Goal: Information Seeking & Learning: Understand process/instructions

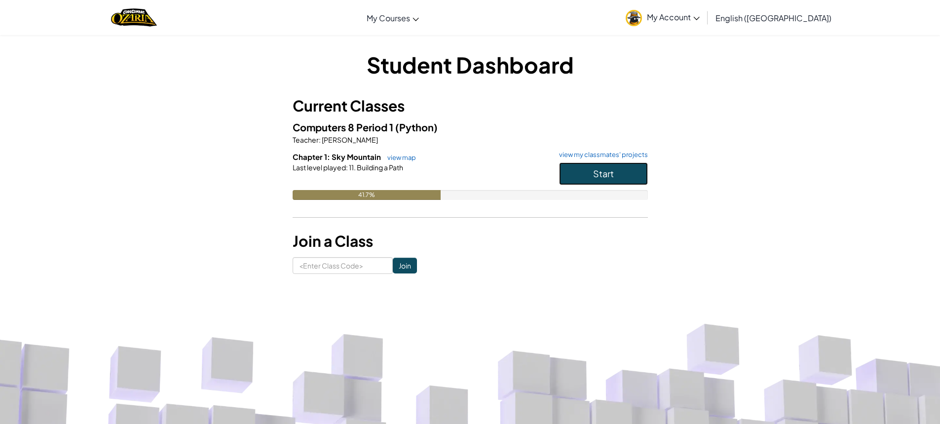
click at [629, 174] on button "Start" at bounding box center [603, 173] width 89 height 23
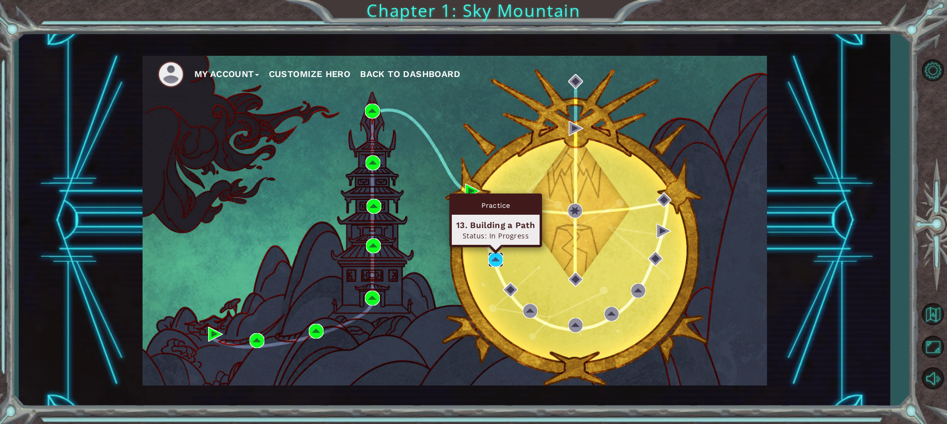
click at [498, 261] on img at bounding box center [495, 259] width 15 height 15
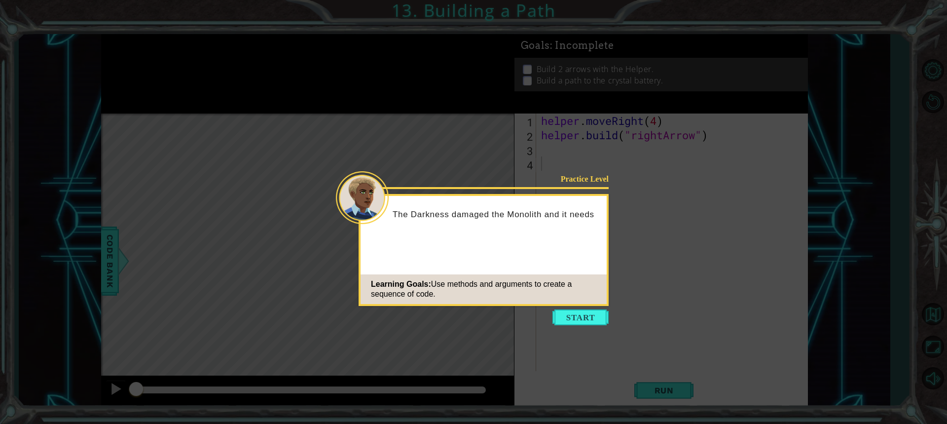
click at [588, 323] on button "Start" at bounding box center [580, 317] width 56 height 16
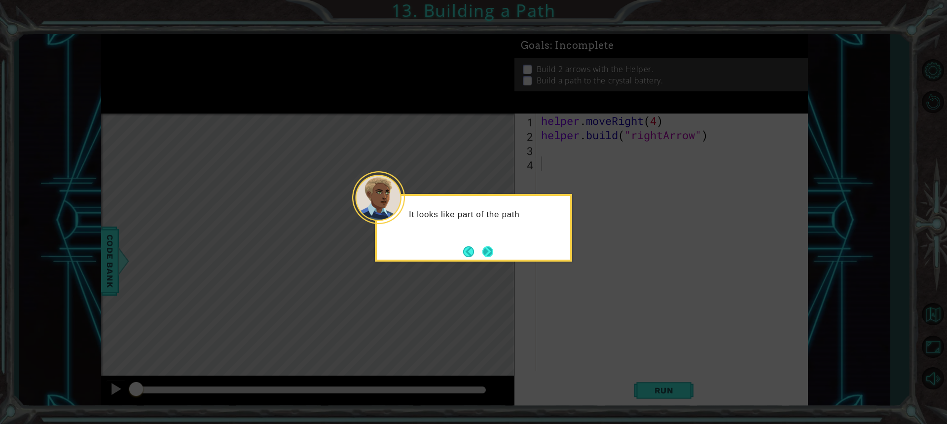
click at [492, 247] on button "Next" at bounding box center [487, 251] width 11 height 11
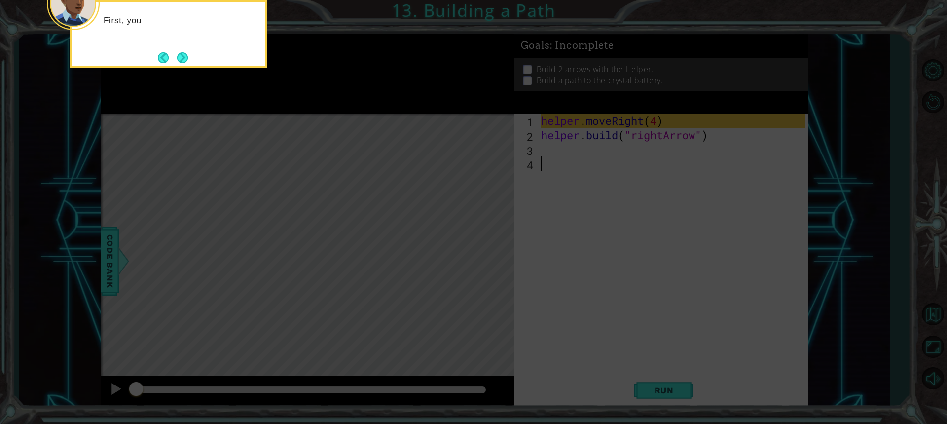
click at [499, 236] on icon at bounding box center [473, 63] width 947 height 721
click at [185, 54] on button "Next" at bounding box center [182, 57] width 11 height 11
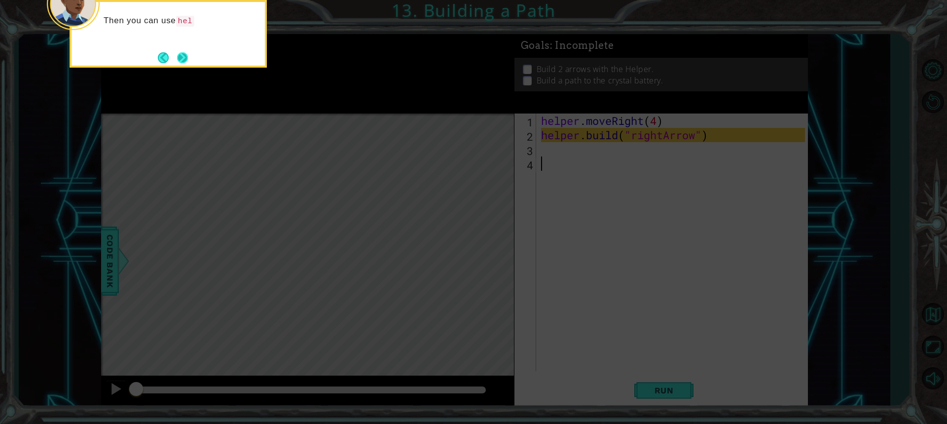
click at [186, 55] on button "Next" at bounding box center [182, 57] width 11 height 11
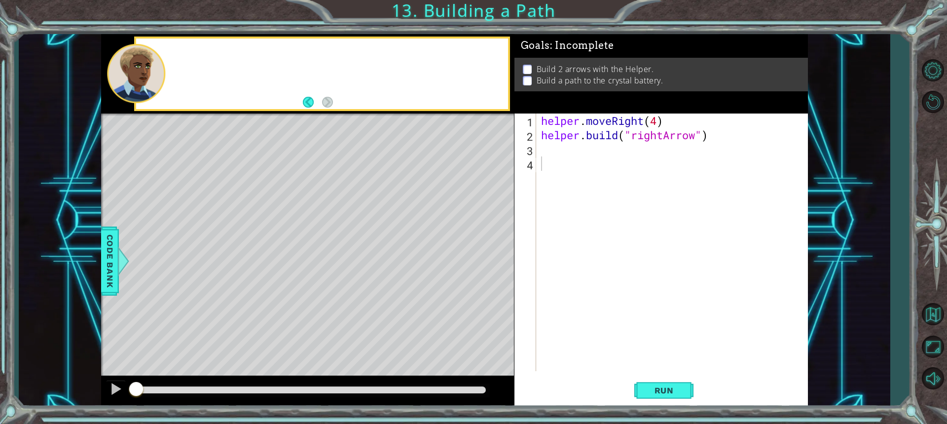
click at [186, 55] on div at bounding box center [322, 73] width 372 height 71
click at [539, 179] on div "1 2 3 4 helper . moveRight ( 4 ) helper . build ( "rightArrow" ) הההההההההההההה…" at bounding box center [659, 241] width 291 height 257
drag, startPoint x: 544, startPoint y: 180, endPoint x: 550, endPoint y: 178, distance: 7.3
click at [547, 179] on div "helper . moveRight ( 4 ) helper . build ( "rightArrow" )" at bounding box center [674, 256] width 271 height 286
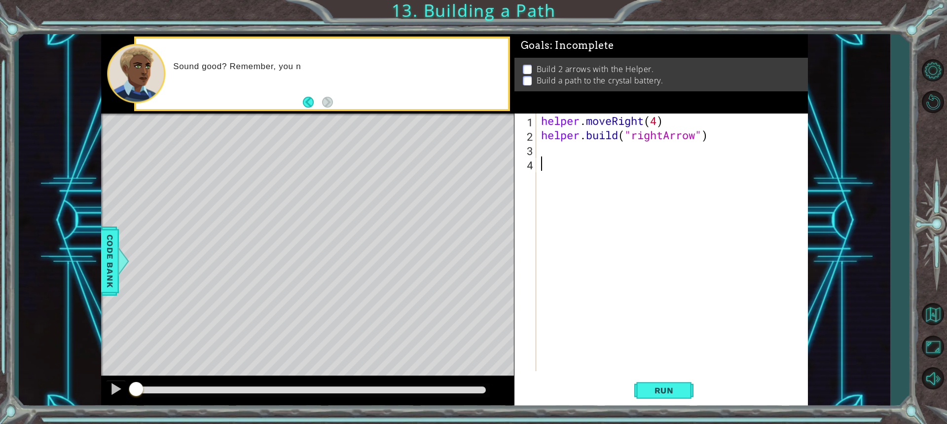
drag, startPoint x: 550, startPoint y: 178, endPoint x: 560, endPoint y: 175, distance: 10.2
click at [553, 177] on div "helper . moveRight ( 4 ) helper . build ( "rightArrow" )" at bounding box center [674, 256] width 271 height 286
click at [561, 175] on div "helper . moveRight ( 4 ) helper . build ( "rightArrow" )" at bounding box center [674, 256] width 271 height 286
click at [567, 178] on div "helper . moveRight ( 4 ) helper . build ( "rightArrow" )" at bounding box center [674, 256] width 271 height 286
click at [569, 182] on div "helper . moveRight ( 4 ) helper . build ( "rightArrow" )" at bounding box center [674, 256] width 271 height 286
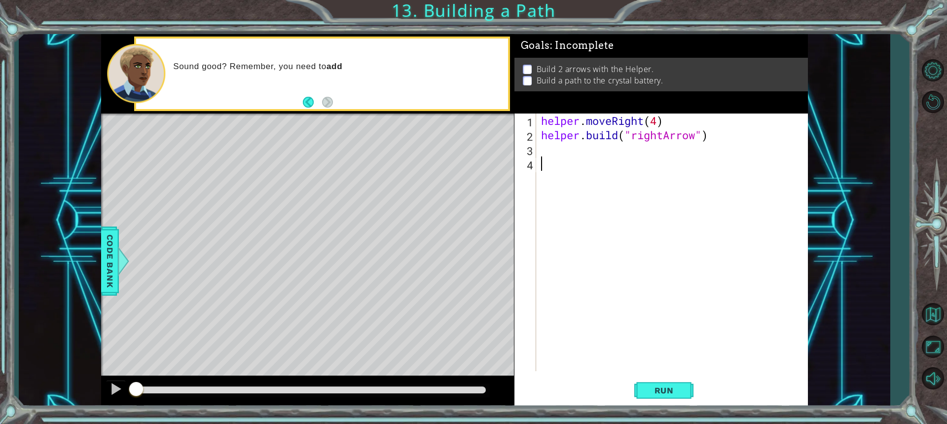
click at [580, 143] on div "helper . moveRight ( 4 ) helper . build ( "rightArrow" )" at bounding box center [674, 256] width 271 height 286
drag, startPoint x: 584, startPoint y: 139, endPoint x: 586, endPoint y: 132, distance: 6.9
click at [585, 136] on div "helper . moveRight ( 4 ) helper . build ( "rightArrow" )" at bounding box center [674, 256] width 271 height 286
click at [586, 132] on div "helper . moveRight ( 4 ) helper . build ( "rightArrow" )" at bounding box center [672, 241] width 266 height 257
click at [595, 126] on div "helper . moveRight ( 4 ) helper . build ( "rightArrow" )" at bounding box center [674, 256] width 271 height 286
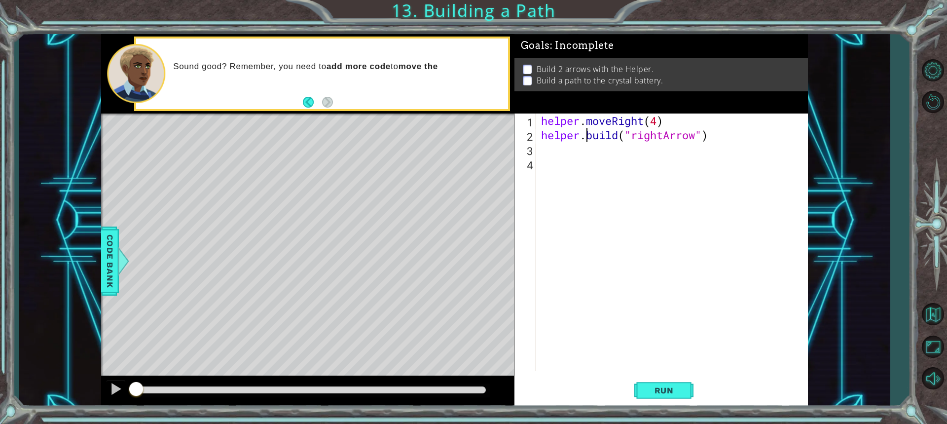
click at [595, 126] on div "helper . moveRight ( 4 ) helper . build ( "rightArrow" )" at bounding box center [674, 256] width 271 height 286
click at [595, 130] on div "helper . moveRight ( 4 ) helper . build ( "rightArrow" )" at bounding box center [674, 256] width 271 height 286
click at [598, 128] on div "helper . moveRight ( 4 ) helper . build ( "rightArrow" )" at bounding box center [674, 256] width 271 height 286
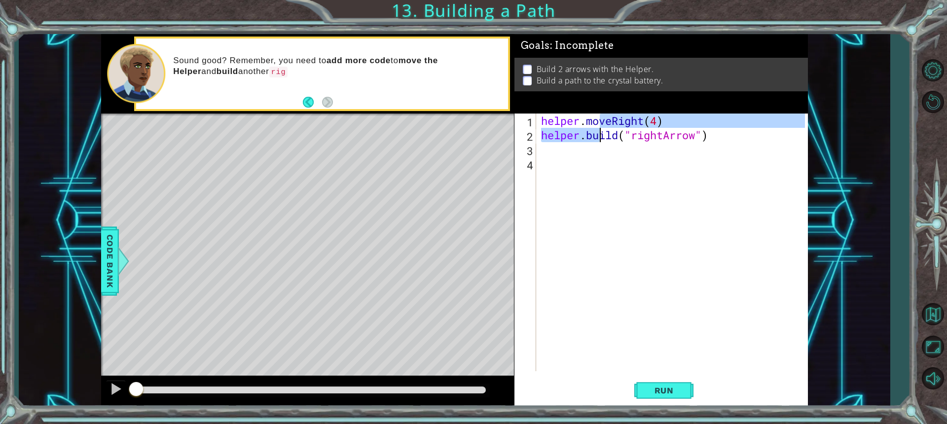
drag, startPoint x: 598, startPoint y: 130, endPoint x: 604, endPoint y: 127, distance: 6.9
click at [598, 129] on div "helper . moveRight ( 4 ) helper . build ( "rightArrow" )" at bounding box center [672, 241] width 266 height 257
click at [607, 126] on div "helper . moveRight ( 4 ) helper . build ( "rightArrow" )" at bounding box center [674, 256] width 271 height 286
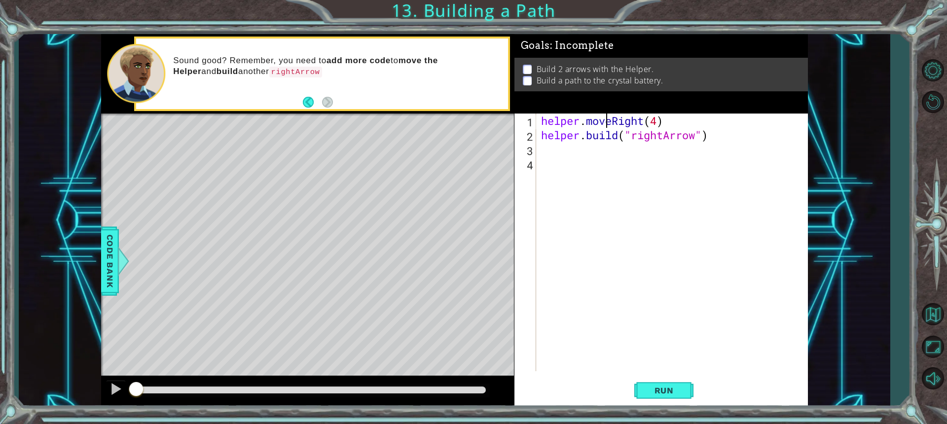
drag, startPoint x: 607, startPoint y: 126, endPoint x: 622, endPoint y: 165, distance: 42.3
click at [606, 129] on div "helper . moveRight ( 4 ) helper . build ( "rightArrow" )" at bounding box center [674, 256] width 271 height 286
type textarea "helper.moveRight(4) [DOMAIN_NAME]("rightArrow")"
click at [622, 165] on div "helper . moveRight ( 4 ) helper . build ( "rightArrow" )" at bounding box center [674, 256] width 271 height 286
click at [622, 166] on div "helper . moveRight ( 4 ) helper . build ( "rightArrow" )" at bounding box center [674, 256] width 271 height 286
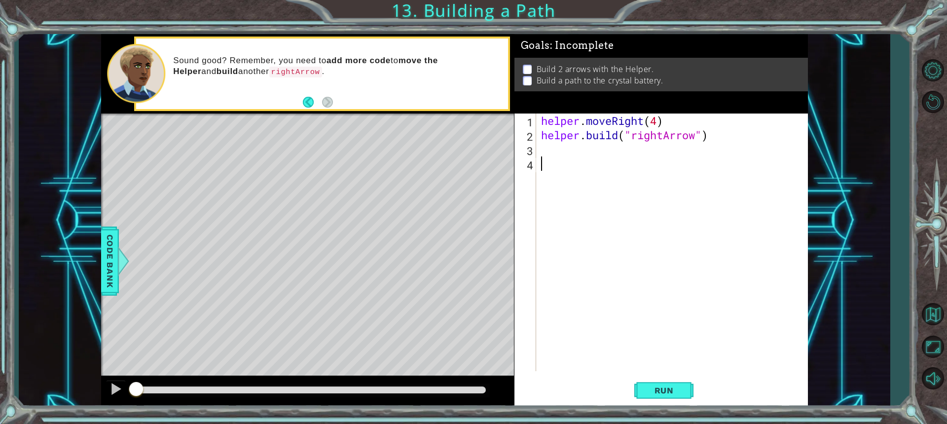
click at [622, 166] on div "helper . moveRight ( 4 ) helper . build ( "rightArrow" )" at bounding box center [674, 256] width 271 height 286
click at [622, 167] on div "helper . moveRight ( 4 ) helper . build ( "rightArrow" )" at bounding box center [674, 256] width 271 height 286
click at [620, 167] on div "helper . moveRight ( 4 ) helper . build ( "rightArrow" )" at bounding box center [674, 256] width 271 height 286
click at [622, 165] on div "helper . moveRight ( 4 ) helper . build ( "rightArrow" )" at bounding box center [674, 256] width 271 height 286
drag, startPoint x: 622, startPoint y: 165, endPoint x: 597, endPoint y: 170, distance: 25.7
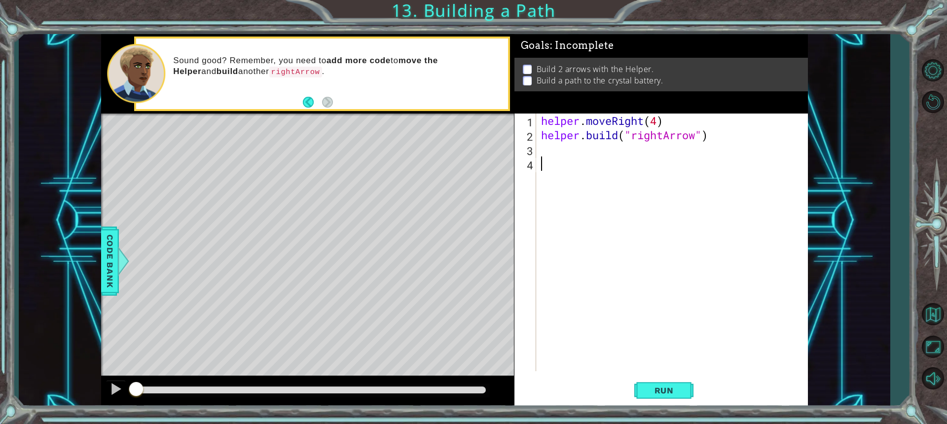
click at [618, 166] on div "helper . moveRight ( 4 ) helper . build ( "rightArrow" )" at bounding box center [674, 256] width 271 height 286
click at [597, 170] on div "helper . moveRight ( 4 ) helper . build ( "rightArrow" )" at bounding box center [674, 256] width 271 height 286
